Goal: Navigation & Orientation: Find specific page/section

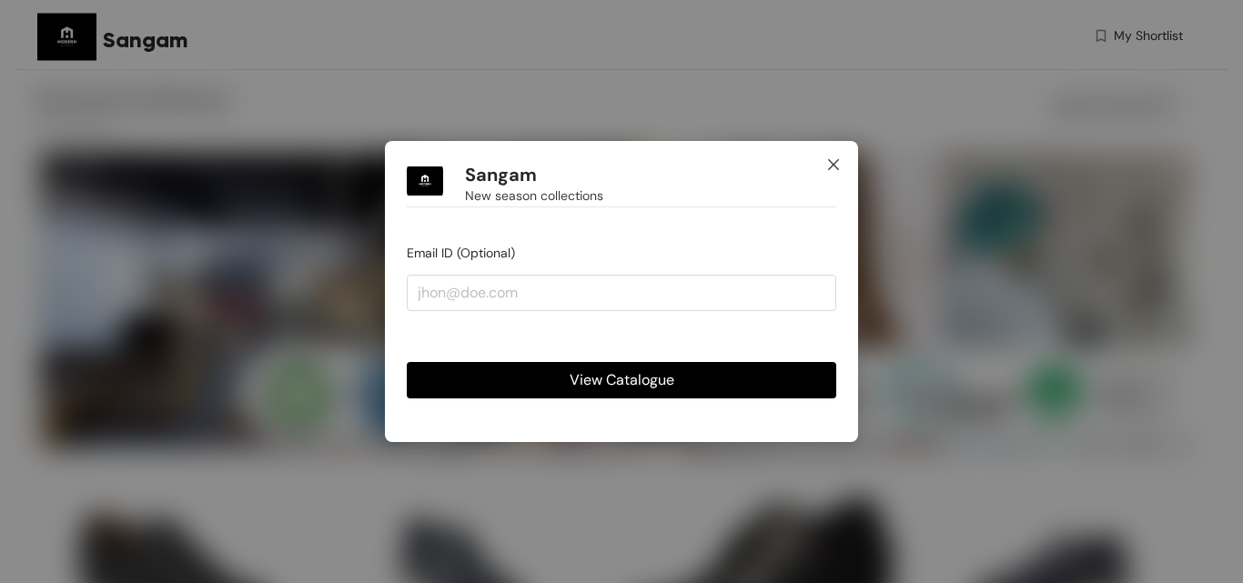
click at [832, 168] on icon "close" at bounding box center [833, 164] width 15 height 15
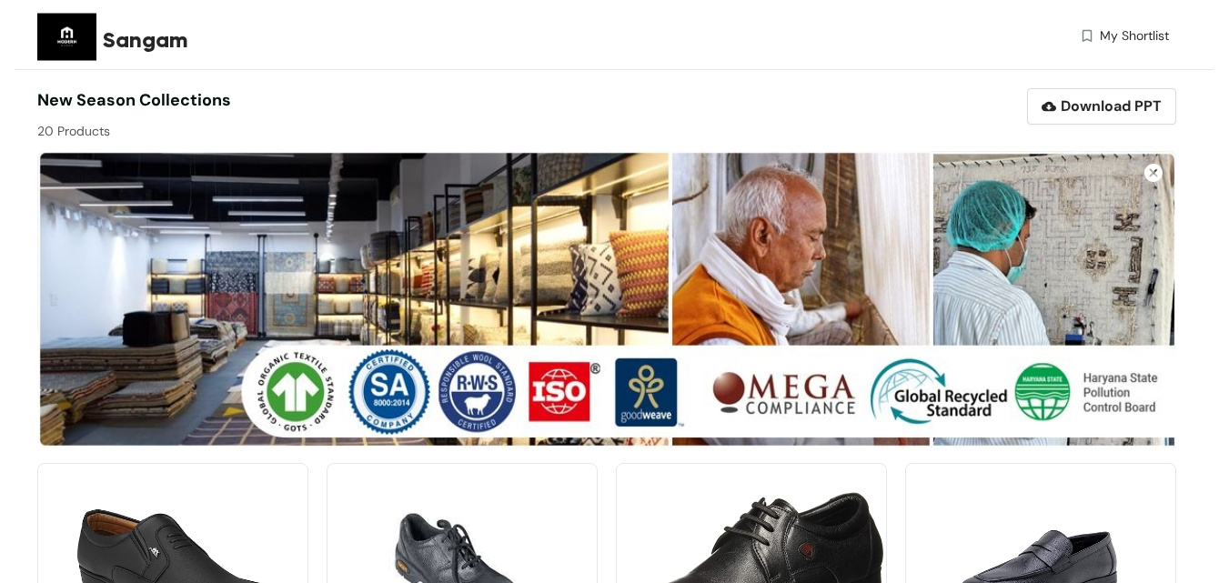
click at [100, 98] on span "New season collections" at bounding box center [134, 100] width 194 height 22
click at [63, 43] on img at bounding box center [66, 36] width 59 height 59
click at [56, 39] on img at bounding box center [66, 36] width 59 height 59
click at [1147, 38] on span "My Shortlist" at bounding box center [1134, 35] width 69 height 19
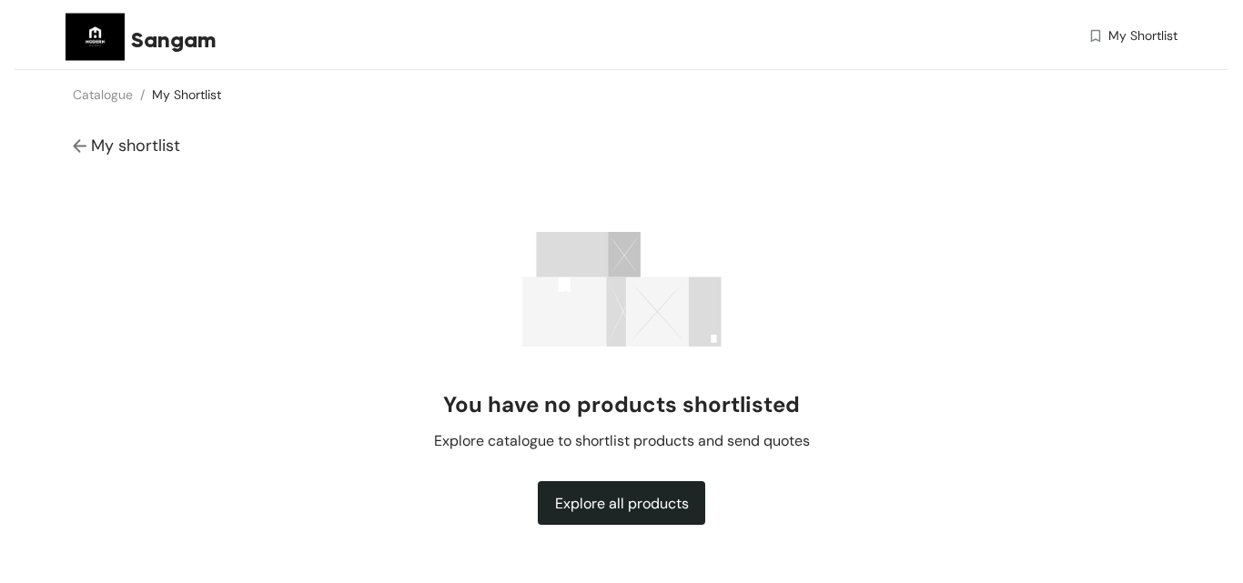
click at [91, 40] on img at bounding box center [95, 36] width 59 height 59
click at [70, 153] on div "My shortlist" at bounding box center [622, 146] width 1214 height 54
click at [78, 146] on img at bounding box center [82, 146] width 18 height 19
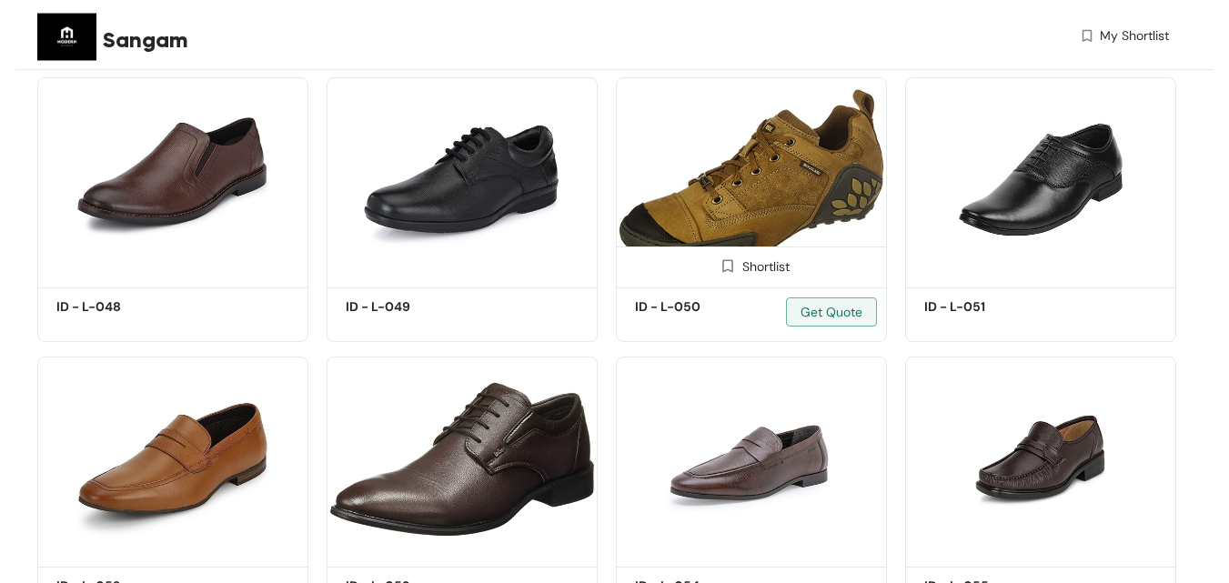
scroll to position [955, 0]
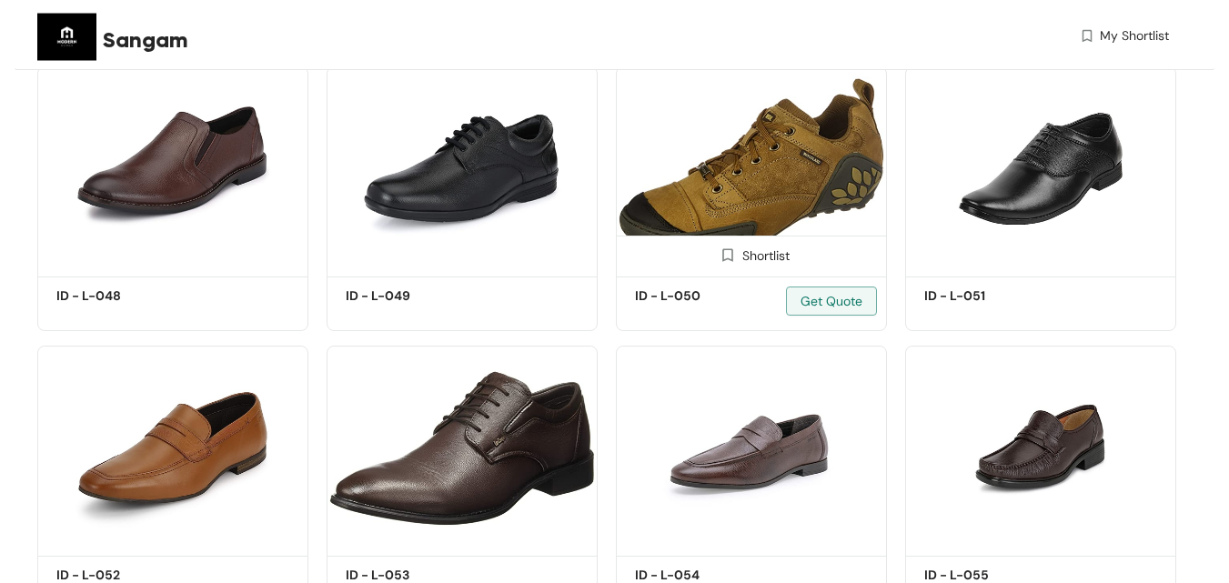
click at [788, 181] on img at bounding box center [751, 168] width 271 height 205
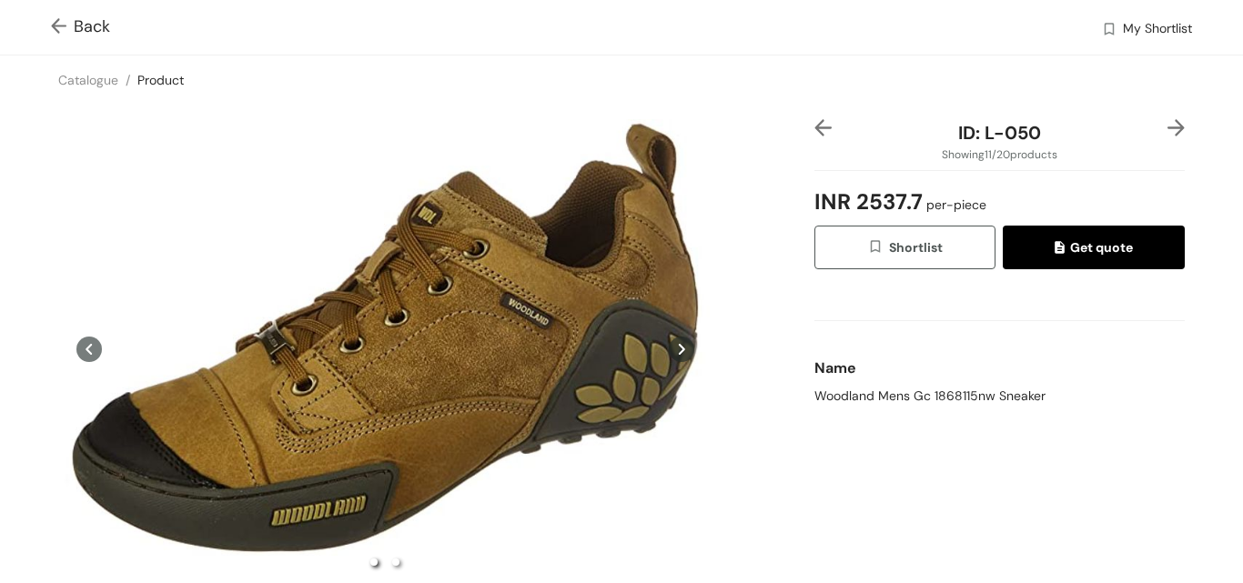
click at [1167, 133] on img at bounding box center [1175, 127] width 17 height 17
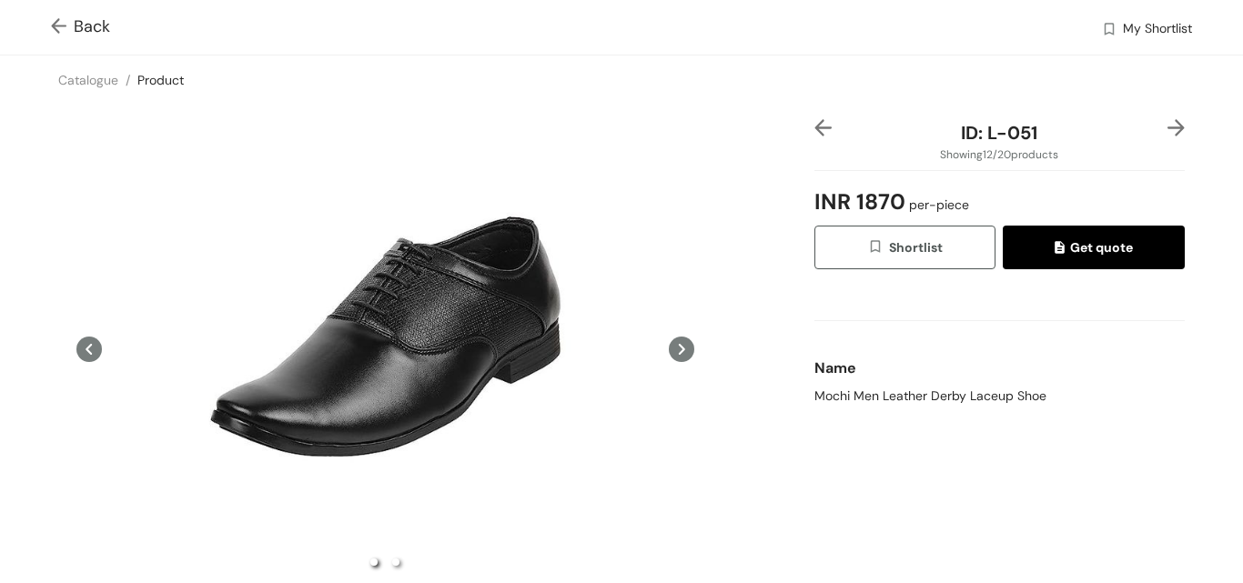
click at [818, 130] on img at bounding box center [822, 127] width 17 height 17
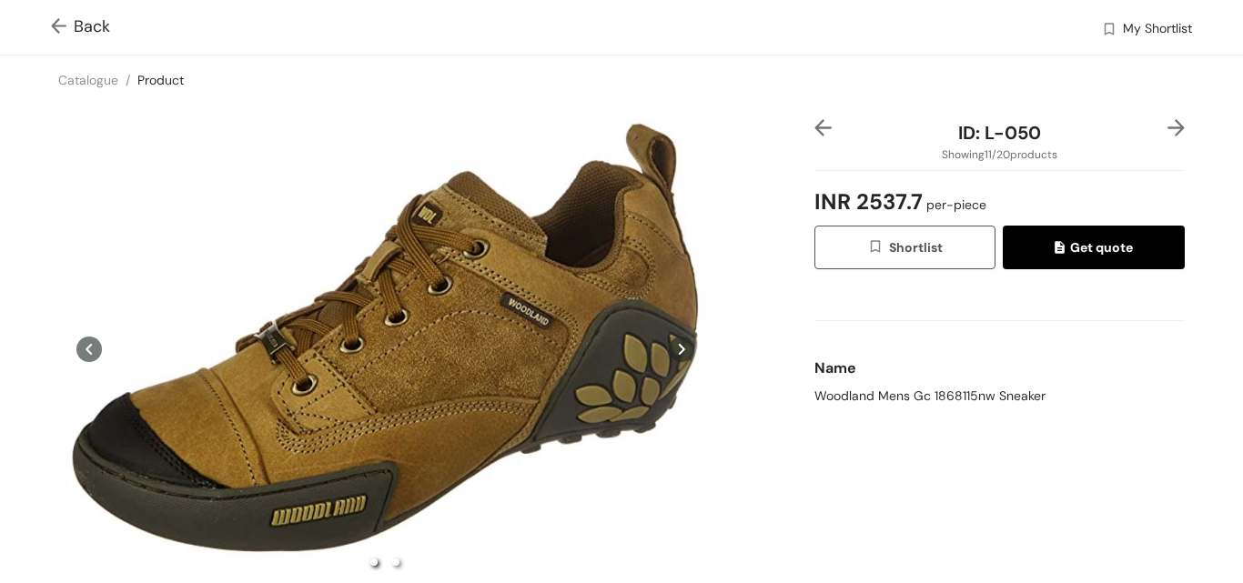
click at [1167, 122] on img at bounding box center [1175, 127] width 17 height 17
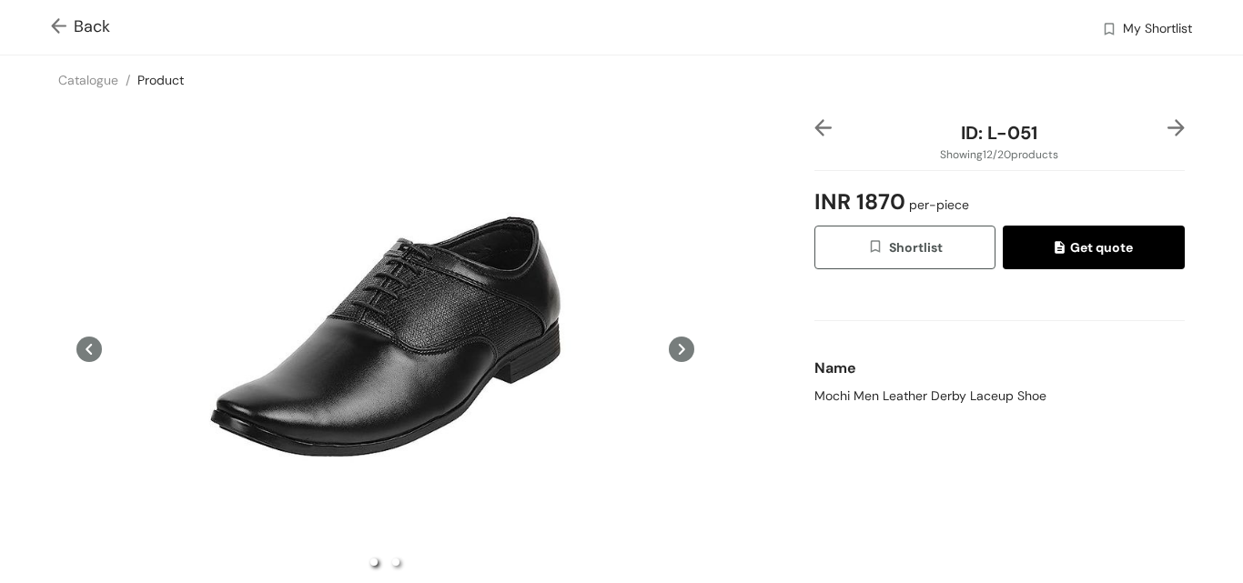
click at [825, 126] on div at bounding box center [829, 132] width 31 height 27
click at [816, 129] on img at bounding box center [822, 127] width 17 height 17
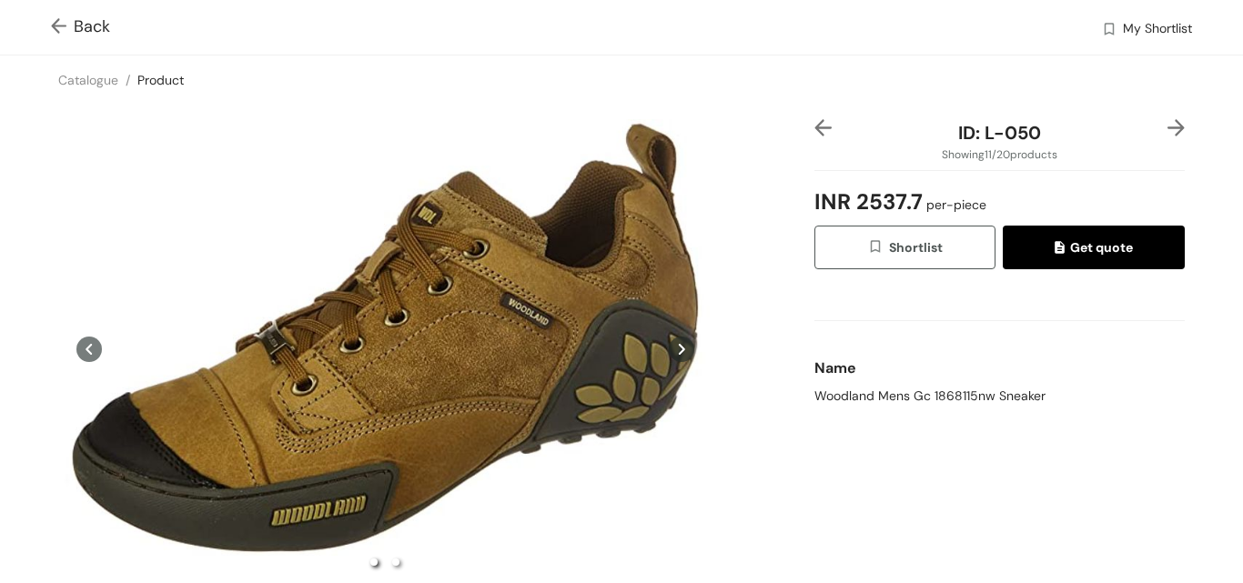
click at [819, 142] on div at bounding box center [829, 132] width 31 height 27
click at [819, 129] on img at bounding box center [822, 127] width 17 height 17
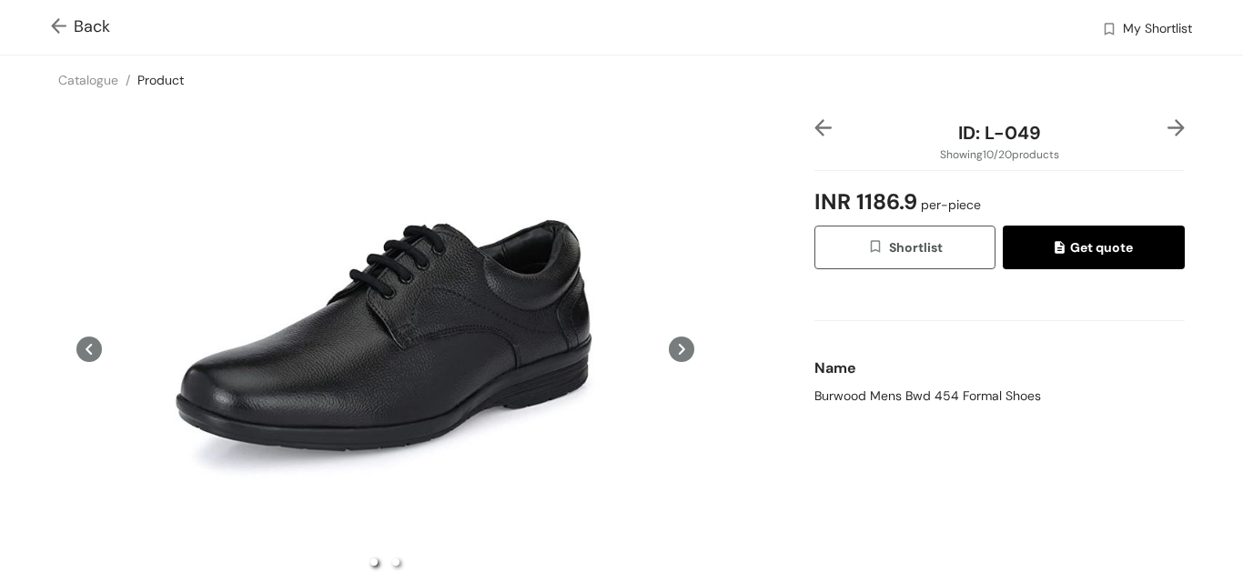
click at [1185, 126] on div "ID: L-049 Showing 10 / 20 products INR 1186.9 per-piece Shortlist Get quote Nam…" at bounding box center [621, 402] width 1250 height 595
click at [1171, 130] on div "ID: L-049 Showing 10 / 20 products INR 1186.9 per-piece Shortlist Get quote Nam…" at bounding box center [1000, 402] width 378 height 566
click at [1167, 131] on img at bounding box center [1175, 127] width 17 height 17
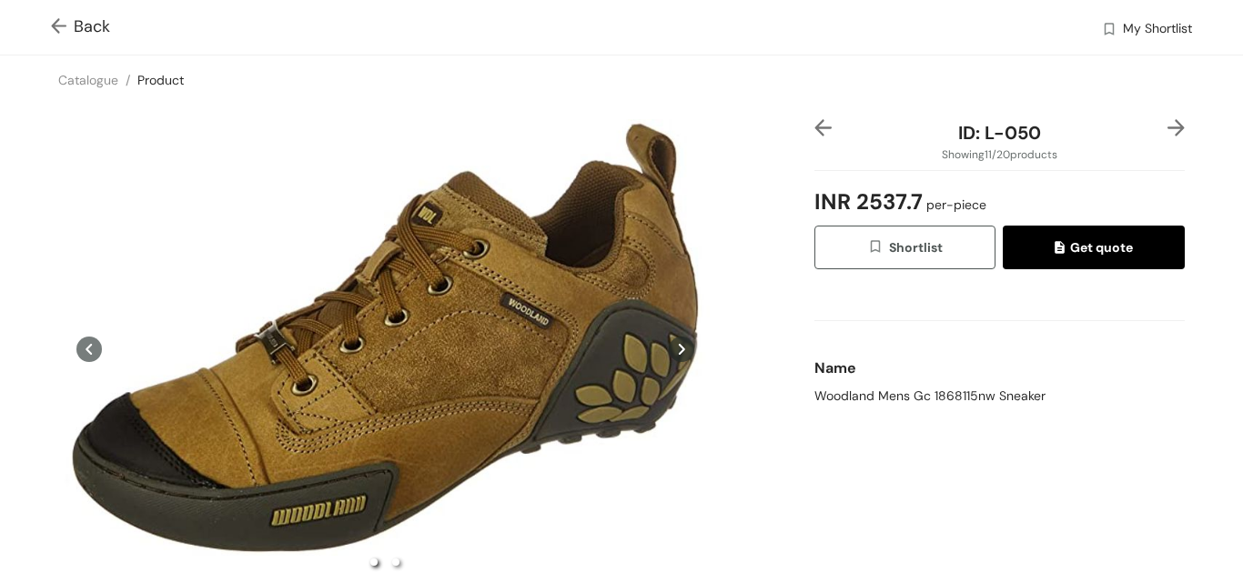
click at [1167, 131] on img at bounding box center [1175, 127] width 17 height 17
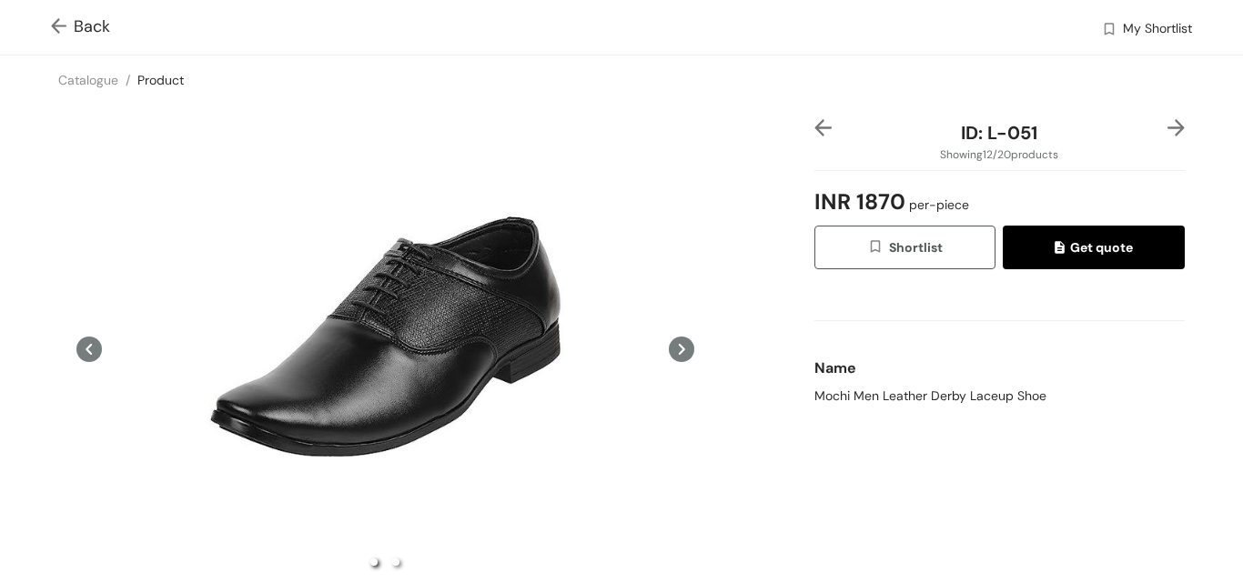
click at [814, 136] on img at bounding box center [822, 127] width 17 height 17
